Goal: Task Accomplishment & Management: Manage account settings

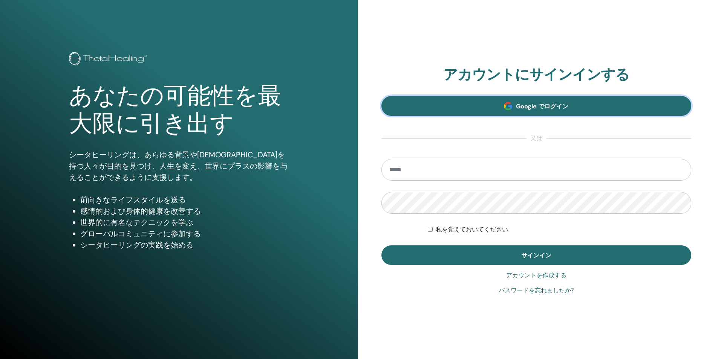
click at [469, 105] on link "Google でログイン" at bounding box center [536, 106] width 310 height 20
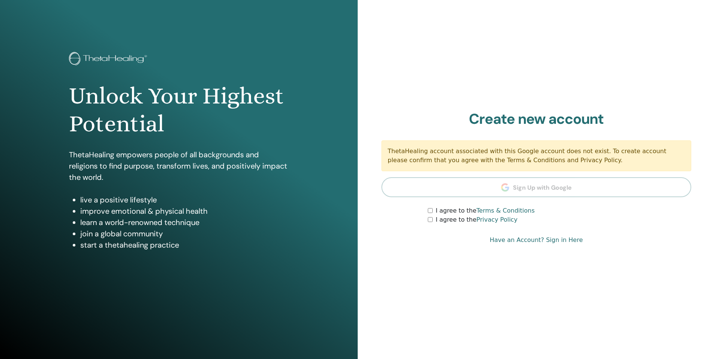
click at [538, 180] on section "Create new account ThetaHealing account associated with this Google account doe…" at bounding box center [536, 168] width 310 height 114
drag, startPoint x: 687, startPoint y: 0, endPoint x: 463, endPoint y: 145, distance: 267.2
click at [463, 145] on div "ThetaHealing account associated with this Google account does not exist. To cre…" at bounding box center [536, 156] width 310 height 31
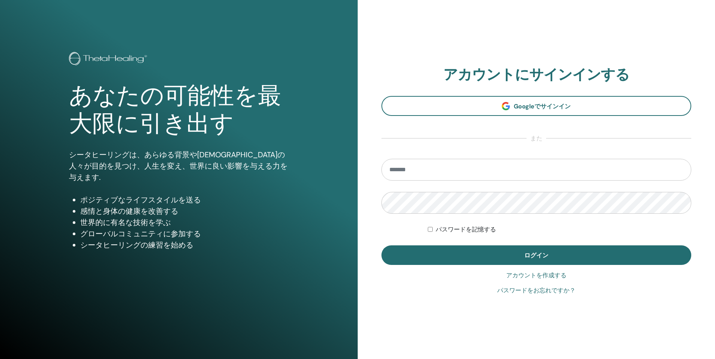
click at [438, 176] on input "email" at bounding box center [536, 170] width 310 height 22
type input "**********"
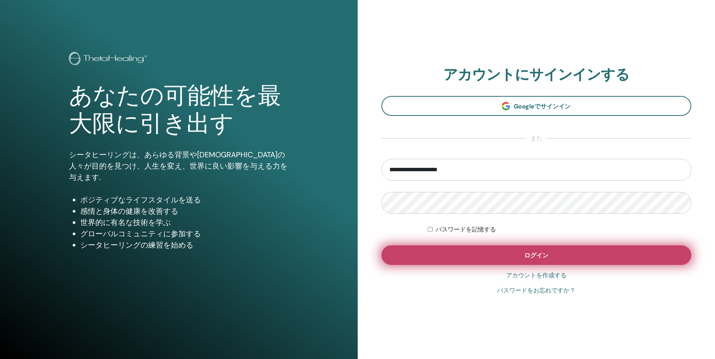
click at [423, 257] on button "ログイン" at bounding box center [536, 256] width 310 height 20
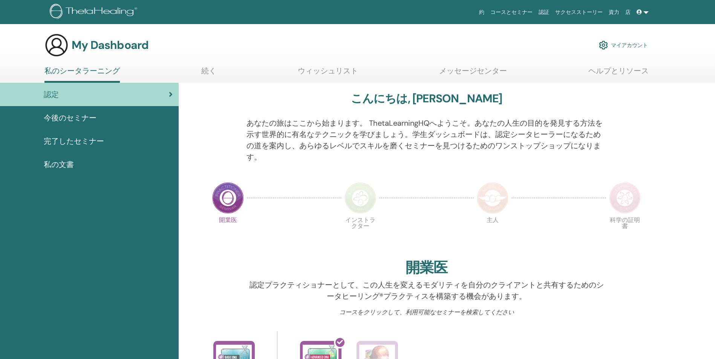
click at [618, 47] on link "マイアカウント" at bounding box center [623, 45] width 49 height 17
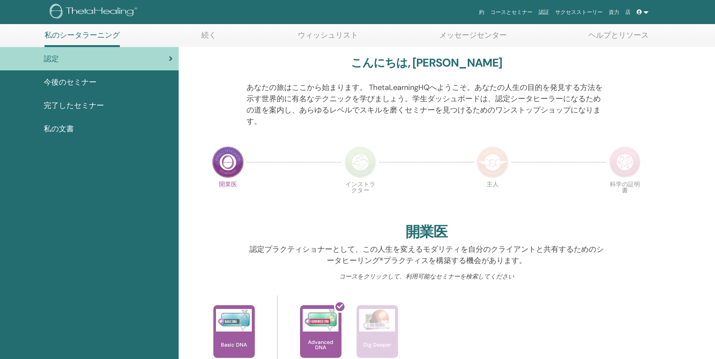
scroll to position [133, 0]
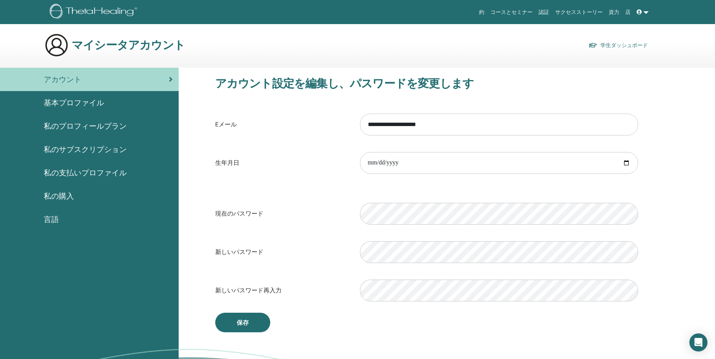
click at [535, 11] on link "コースとセミナー" at bounding box center [511, 12] width 48 height 14
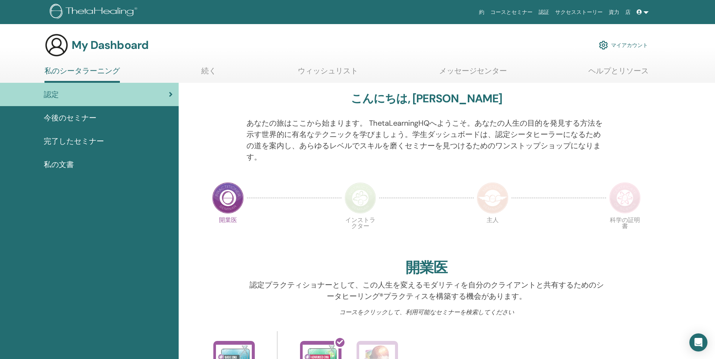
click at [622, 41] on link "マイアカウント" at bounding box center [623, 45] width 49 height 17
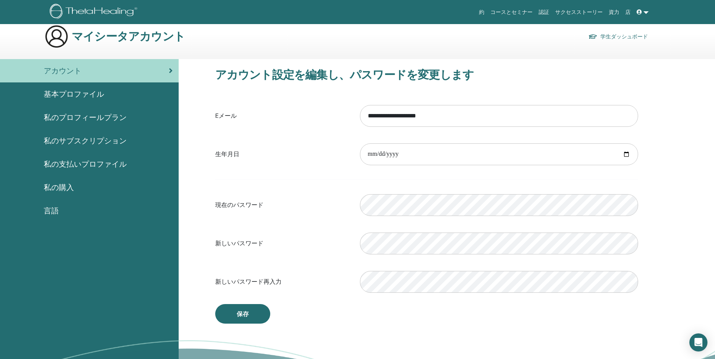
scroll to position [38, 0]
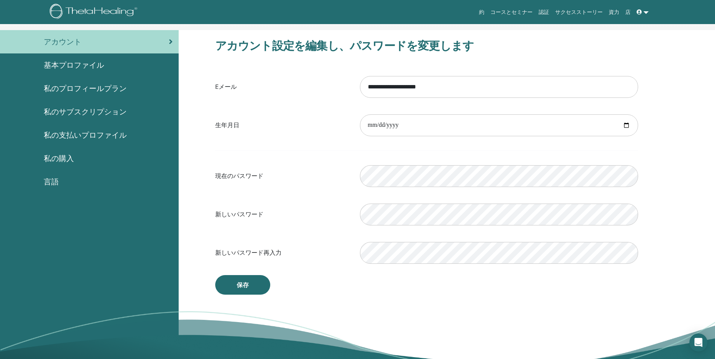
click at [78, 68] on span "基本プロファイル" at bounding box center [74, 65] width 60 height 11
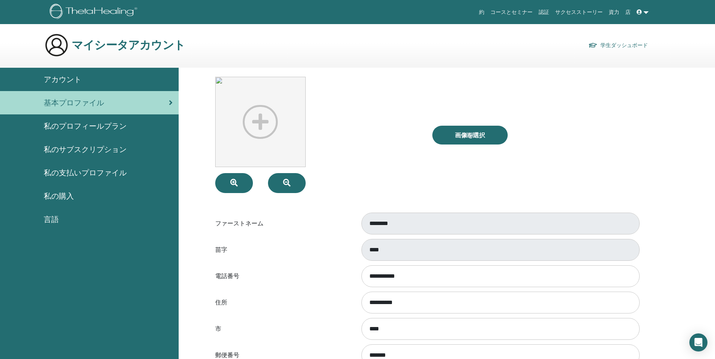
click at [525, 11] on link "コースとセミナー" at bounding box center [511, 12] width 48 height 14
click at [552, 12] on link "認証" at bounding box center [543, 12] width 17 height 14
